Goal: Book appointment/travel/reservation

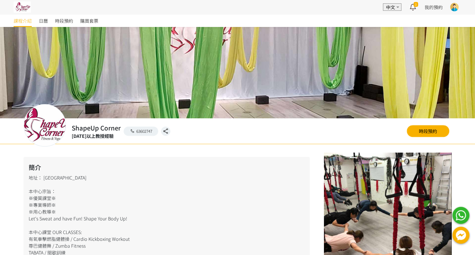
scroll to position [38, 0]
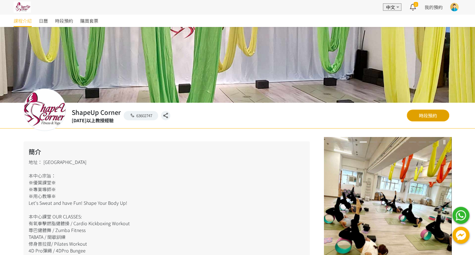
click at [430, 115] on link "時段預約" at bounding box center [427, 115] width 42 height 12
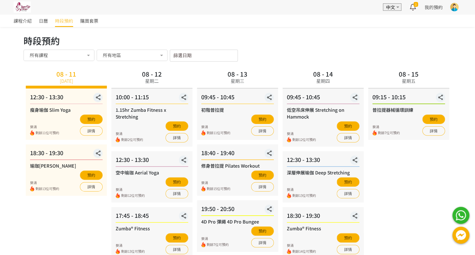
scroll to position [38, 0]
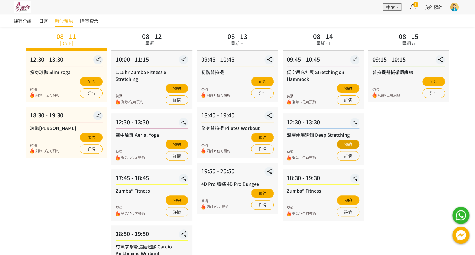
click at [351, 143] on button "預約" at bounding box center [347, 143] width 23 height 9
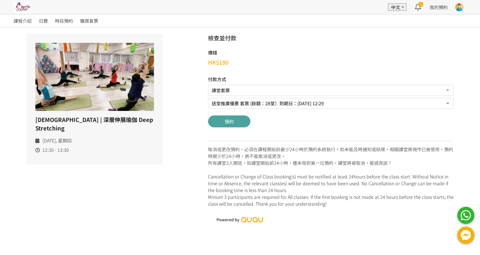
click at [227, 120] on button "預約" at bounding box center [229, 121] width 42 height 12
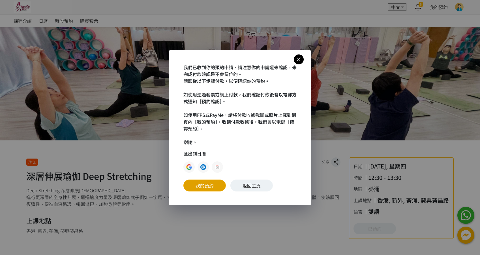
click at [200, 185] on link "我的預約" at bounding box center [205, 185] width 42 height 12
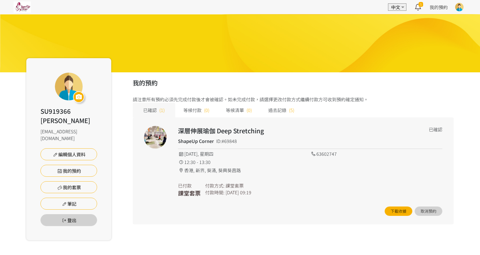
click at [276, 111] on span "過去記錄" at bounding box center [277, 109] width 18 height 7
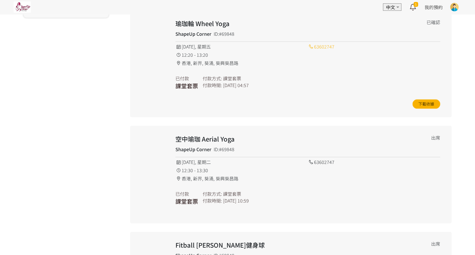
scroll to position [302, 0]
